Goal: Find specific page/section: Find specific page/section

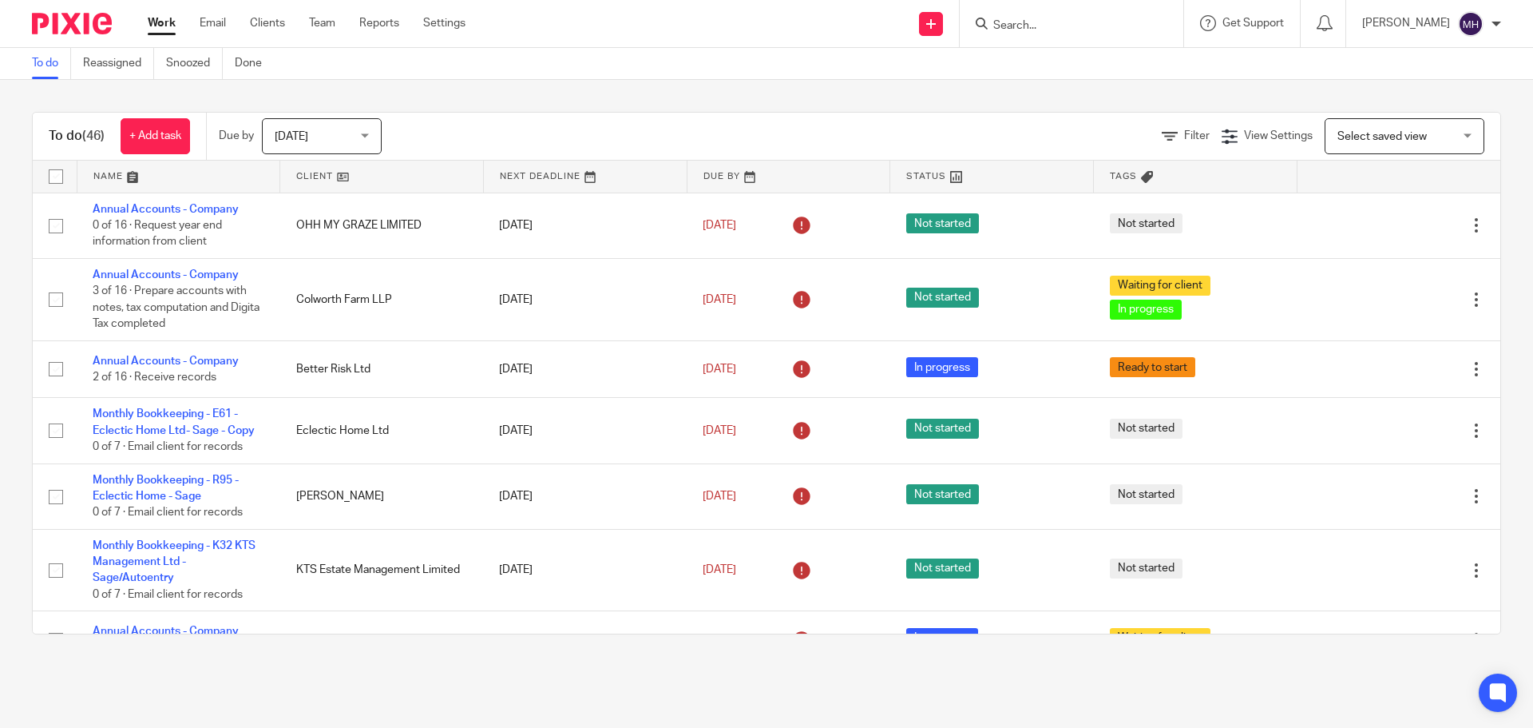
click at [1024, 22] on input "Search" at bounding box center [1064, 26] width 144 height 14
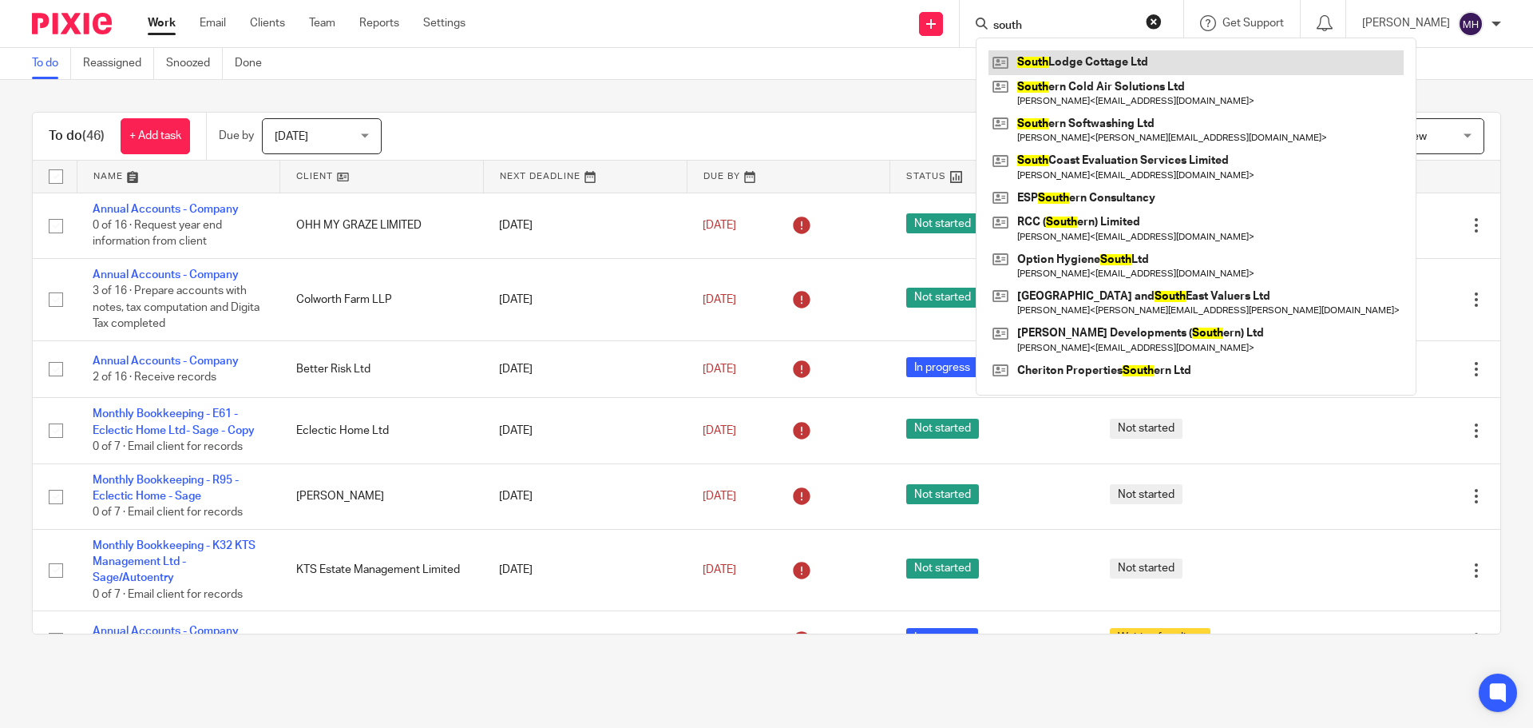
type input "south"
click at [1063, 58] on link at bounding box center [1196, 62] width 415 height 24
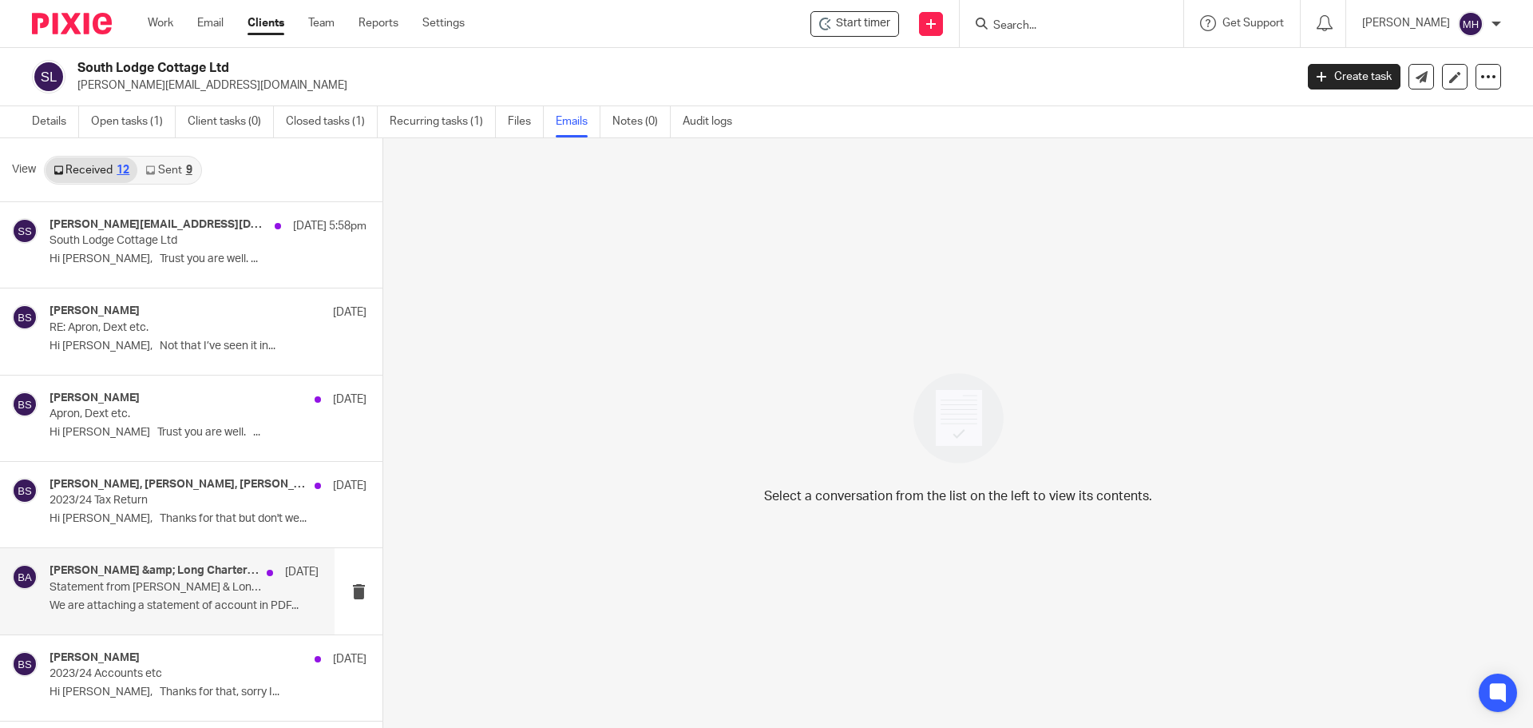
click at [161, 573] on h4 "[PERSON_NAME] &amp; Long Chartered Accountants" at bounding box center [154, 571] width 209 height 14
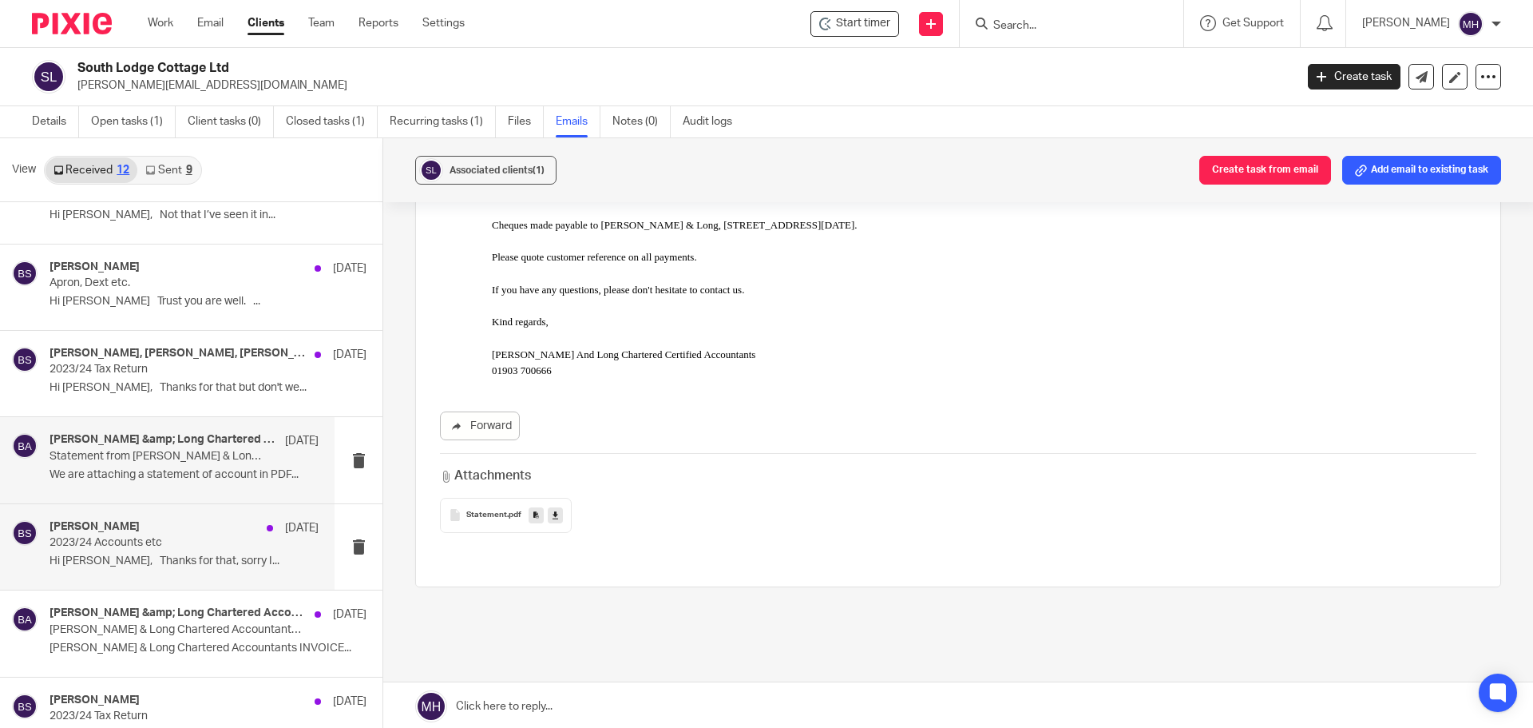
scroll to position [160, 0]
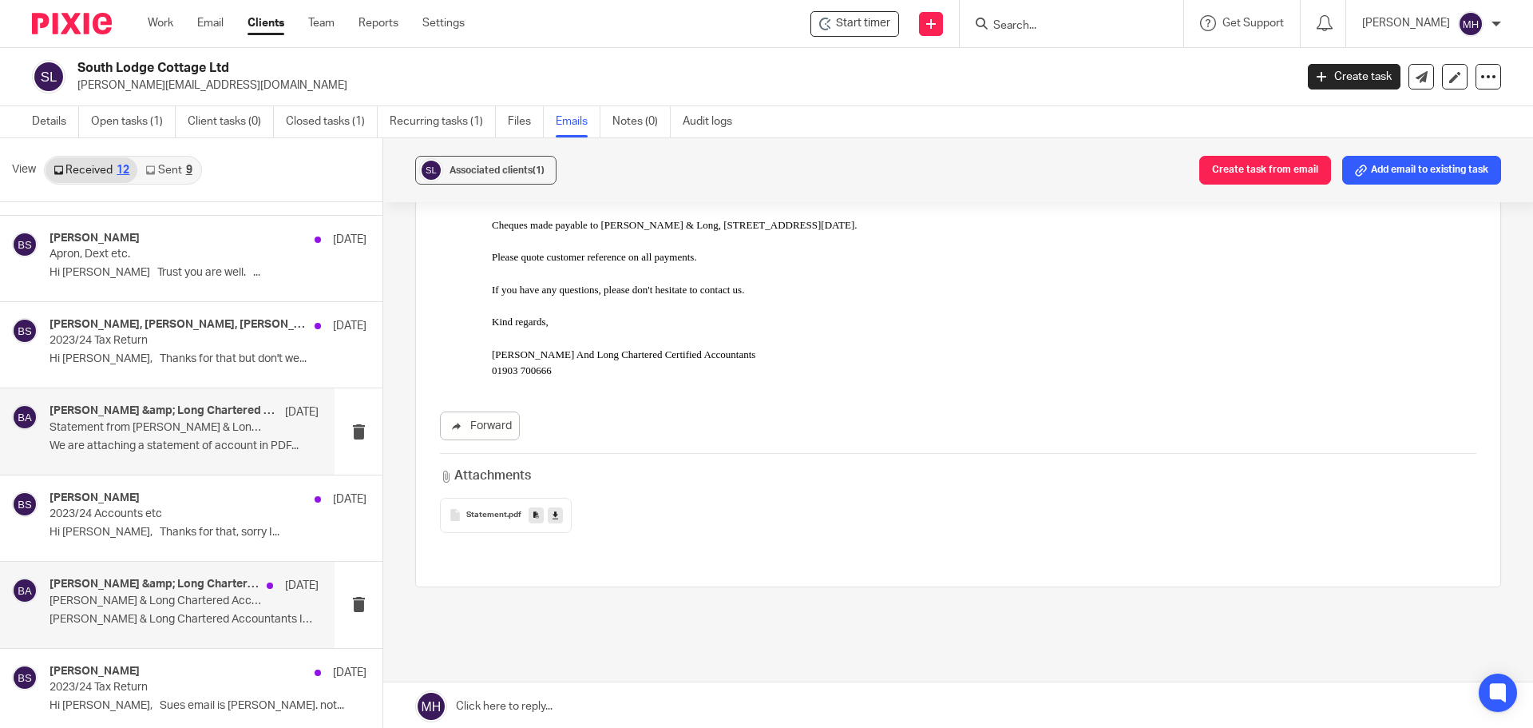
click at [175, 598] on p "Bolden & Long Chartered Accountants - Invoice (11465) for £300.00, due on 21/02…" at bounding box center [158, 601] width 216 height 14
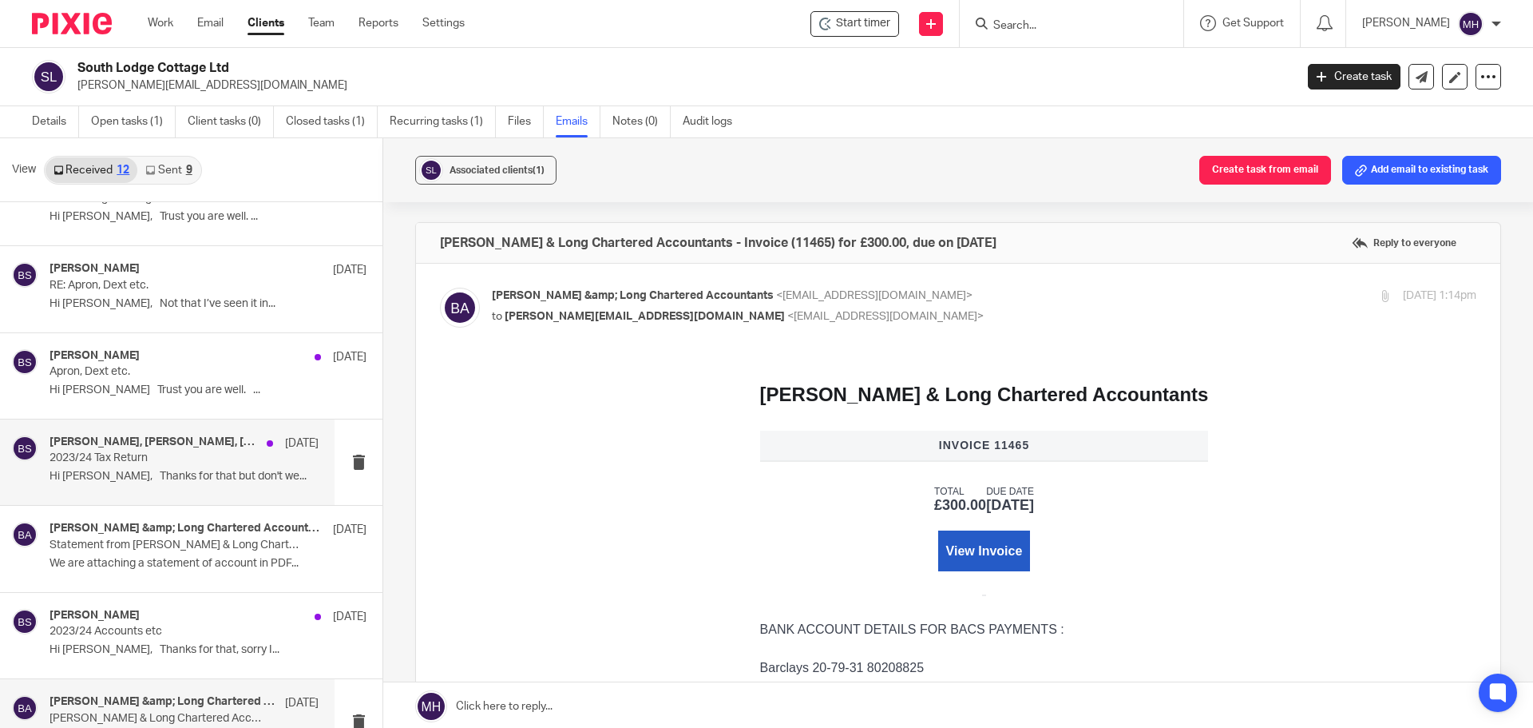
scroll to position [0, 0]
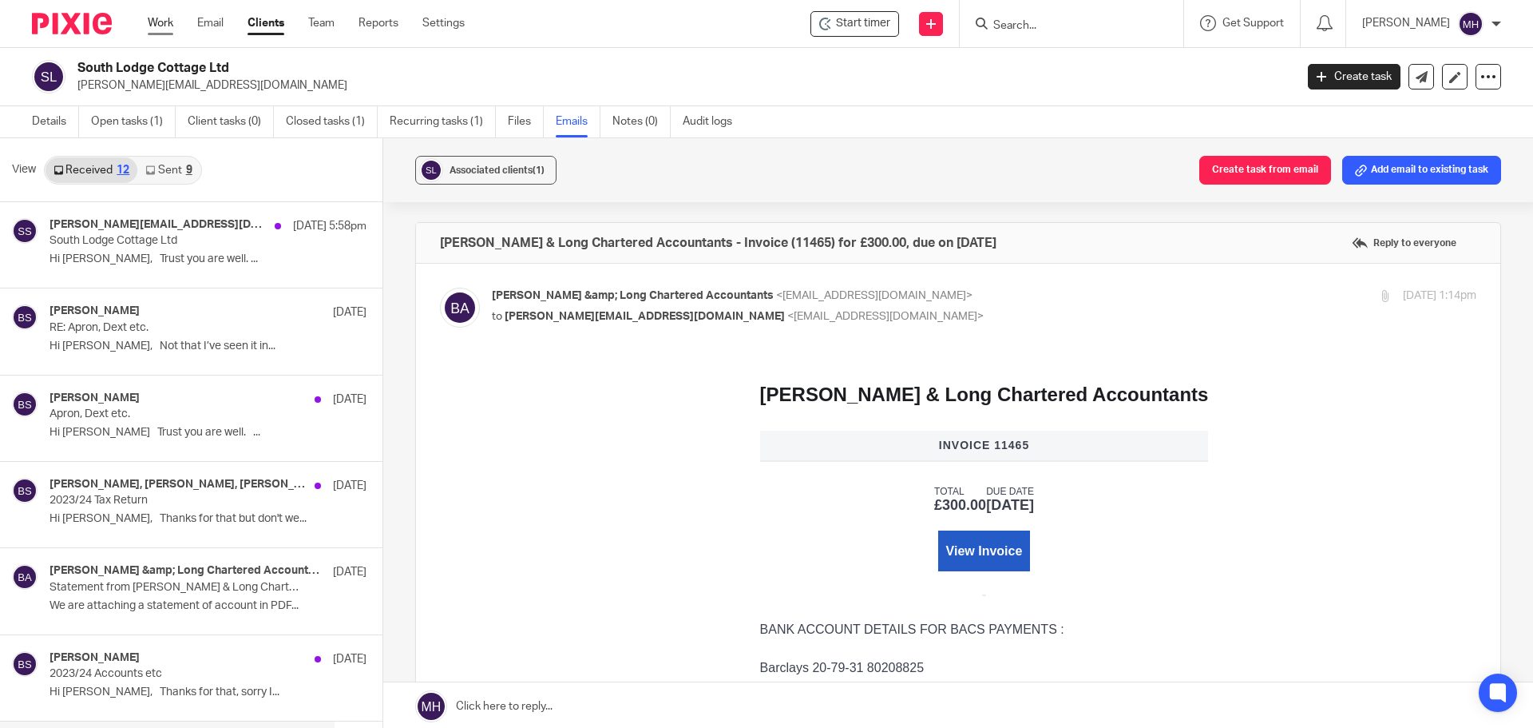
click at [160, 22] on link "Work" at bounding box center [161, 23] width 26 height 16
